Goal: Task Accomplishment & Management: Use online tool/utility

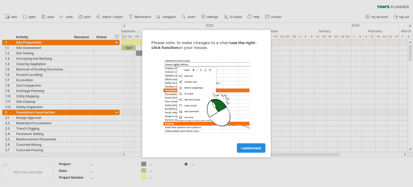
click at [256, 147] on span "I understand" at bounding box center [251, 148] width 20 height 4
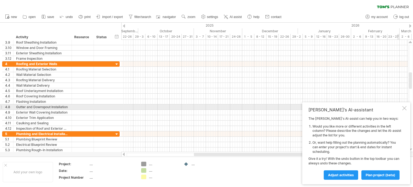
click at [407, 108] on div "[PERSON_NAME]'s AI-assistant The [PERSON_NAME]'s AI-assist can help you in two …" at bounding box center [356, 143] width 108 height 82
click at [404, 107] on div at bounding box center [404, 108] width 4 height 4
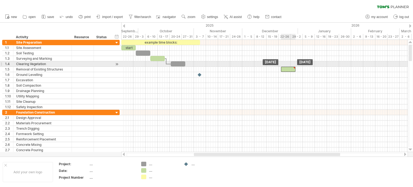
drag, startPoint x: 195, startPoint y: 68, endPoint x: 291, endPoint y: 66, distance: 95.8
click at [291, 66] on div "example time blocks: start [DATE] [DATE]" at bounding box center [264, 96] width 287 height 112
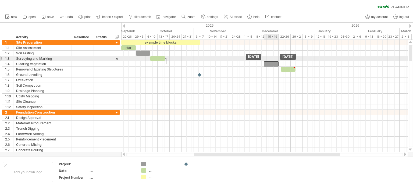
drag, startPoint x: 175, startPoint y: 62, endPoint x: 268, endPoint y: 61, distance: 93.4
click at [268, 61] on div "example time blocks: start [DATE] [DATE]" at bounding box center [264, 96] width 287 height 112
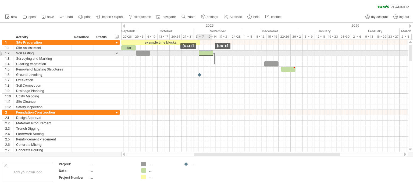
drag, startPoint x: 160, startPoint y: 57, endPoint x: 210, endPoint y: 54, distance: 49.4
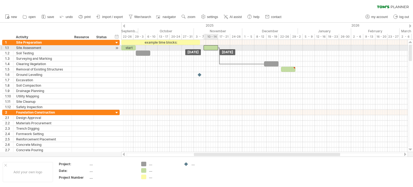
drag, startPoint x: 210, startPoint y: 52, endPoint x: 211, endPoint y: 46, distance: 6.3
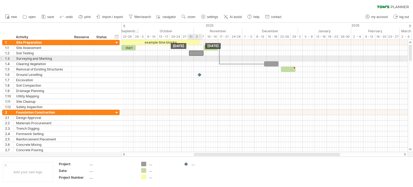
drag, startPoint x: 146, startPoint y: 54, endPoint x: 199, endPoint y: 54, distance: 53.0
click at [199, 55] on div at bounding box center [196, 53] width 15 height 5
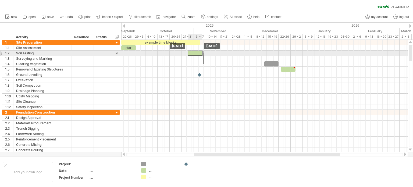
drag, startPoint x: 209, startPoint y: 47, endPoint x: 193, endPoint y: 54, distance: 17.4
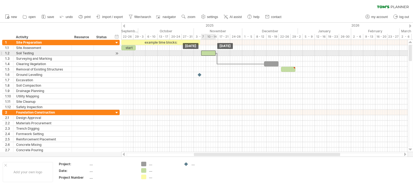
drag, startPoint x: 196, startPoint y: 53, endPoint x: 209, endPoint y: 53, distance: 13.2
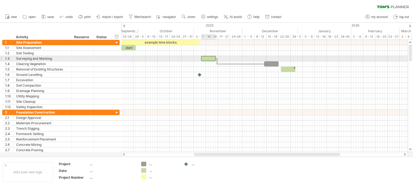
drag, startPoint x: 209, startPoint y: 53, endPoint x: 207, endPoint y: 68, distance: 14.7
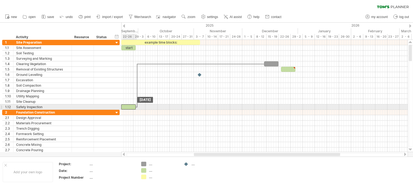
drag, startPoint x: 207, startPoint y: 68, endPoint x: 130, endPoint y: 105, distance: 85.7
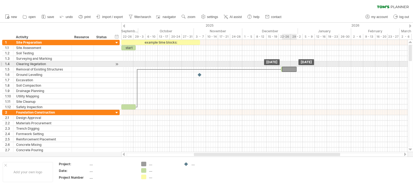
drag, startPoint x: 270, startPoint y: 62, endPoint x: 288, endPoint y: 66, distance: 18.5
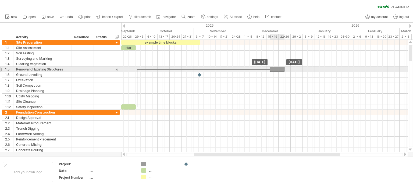
drag, startPoint x: 286, startPoint y: 70, endPoint x: 268, endPoint y: 72, distance: 17.6
click at [270, 72] on div "example time blocks: start [DATE] [DATE]" at bounding box center [264, 96] width 287 height 112
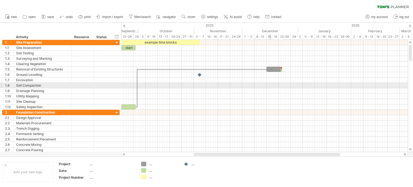
drag, startPoint x: 271, startPoint y: 66, endPoint x: 271, endPoint y: 87, distance: 21.3
click at [271, 87] on div at bounding box center [264, 75] width 287 height 70
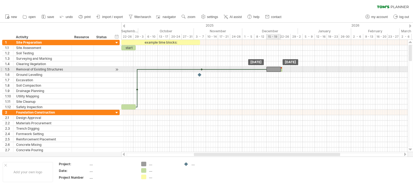
drag, startPoint x: 271, startPoint y: 70, endPoint x: 271, endPoint y: 90, distance: 20.4
